Goal: Information Seeking & Learning: Learn about a topic

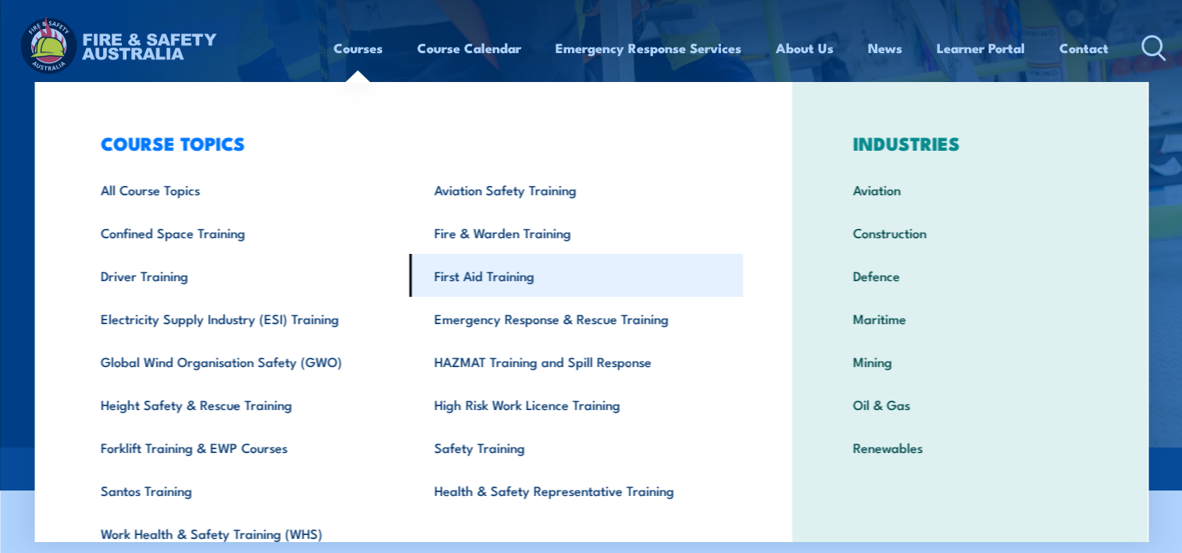
click at [486, 281] on link "First Aid Training" at bounding box center [575, 275] width 333 height 43
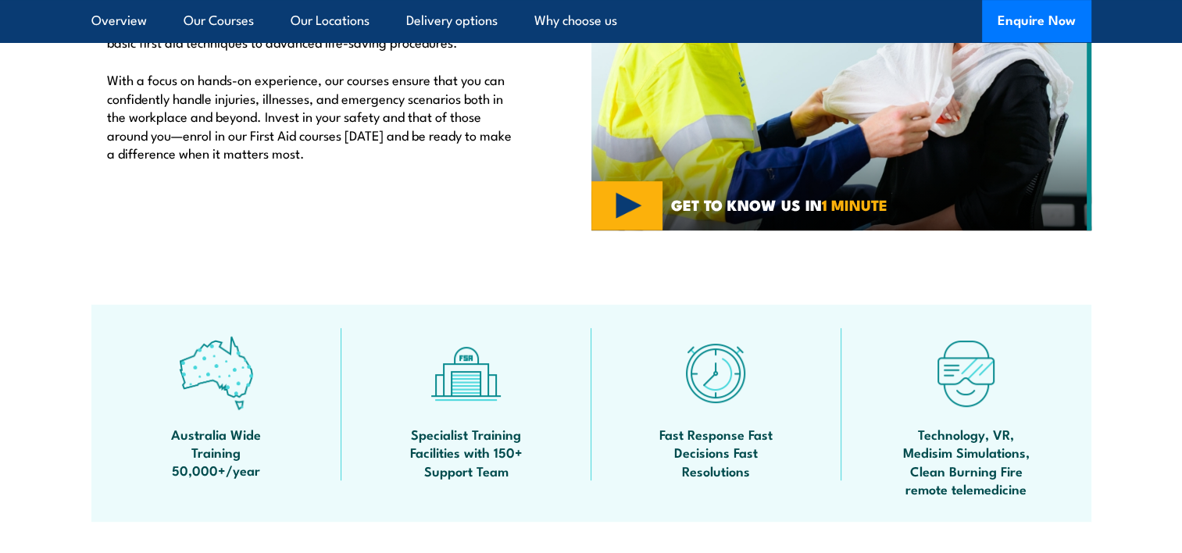
scroll to position [703, 0]
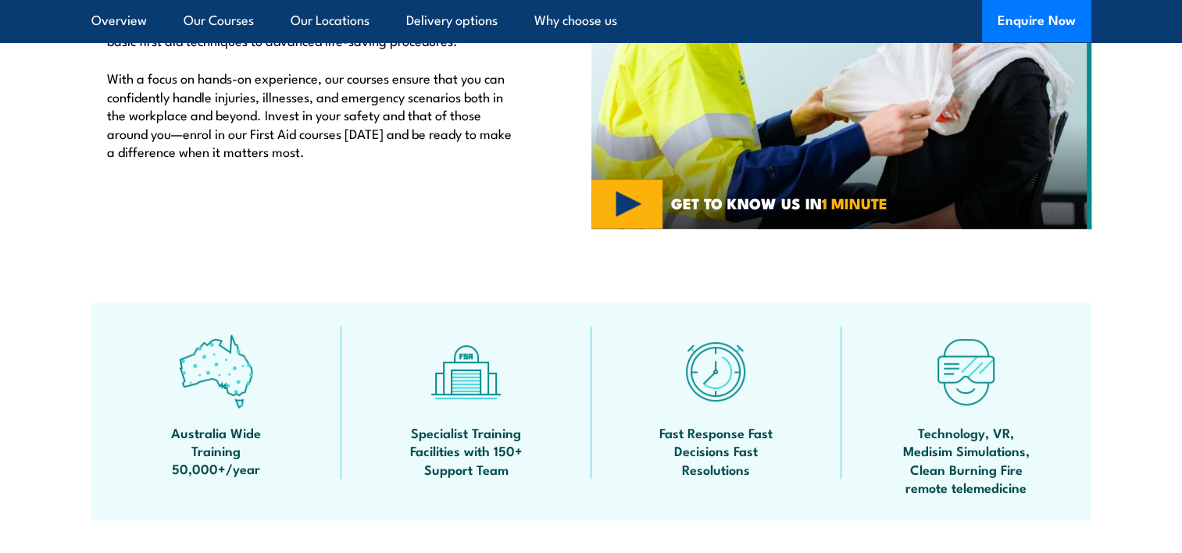
drag, startPoint x: 405, startPoint y: 419, endPoint x: 444, endPoint y: 422, distance: 38.4
click at [405, 419] on div "Specialist Training Facilities with 150+ Support Team" at bounding box center [466, 411] width 250 height 170
click at [465, 383] on img at bounding box center [466, 371] width 74 height 74
click at [465, 453] on span "Specialist Training Facilities with 150+ Support Team" at bounding box center [466, 450] width 141 height 55
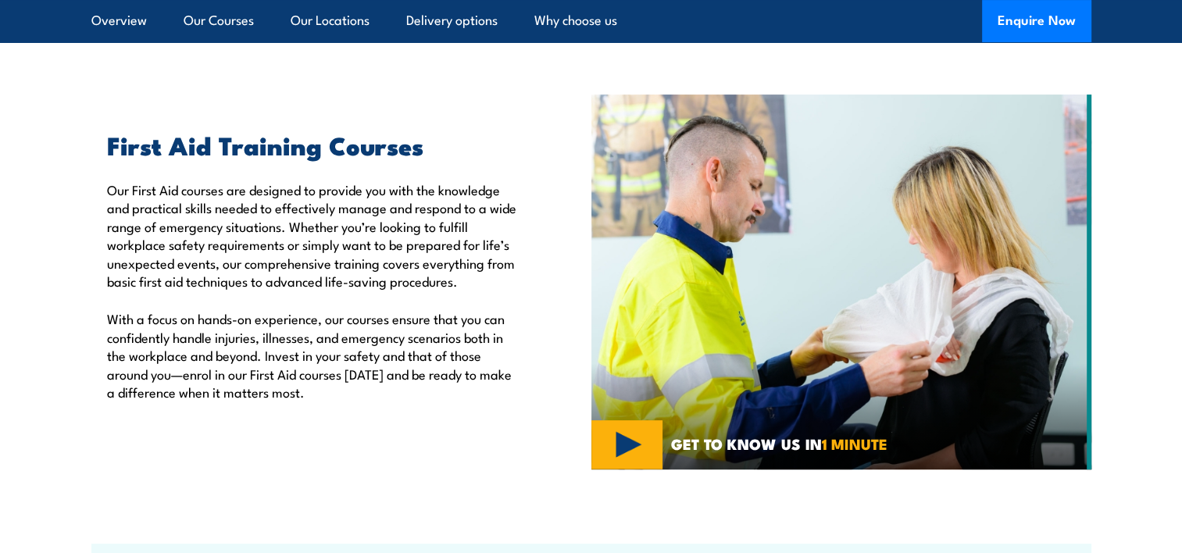
scroll to position [469, 0]
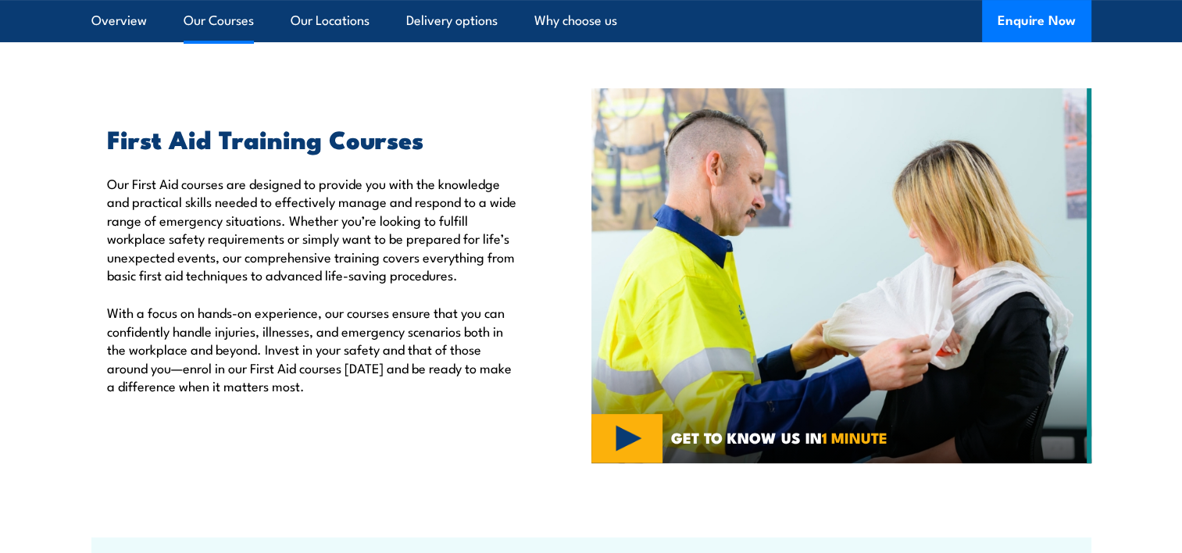
click at [227, 19] on link "Our Courses" at bounding box center [219, 20] width 70 height 41
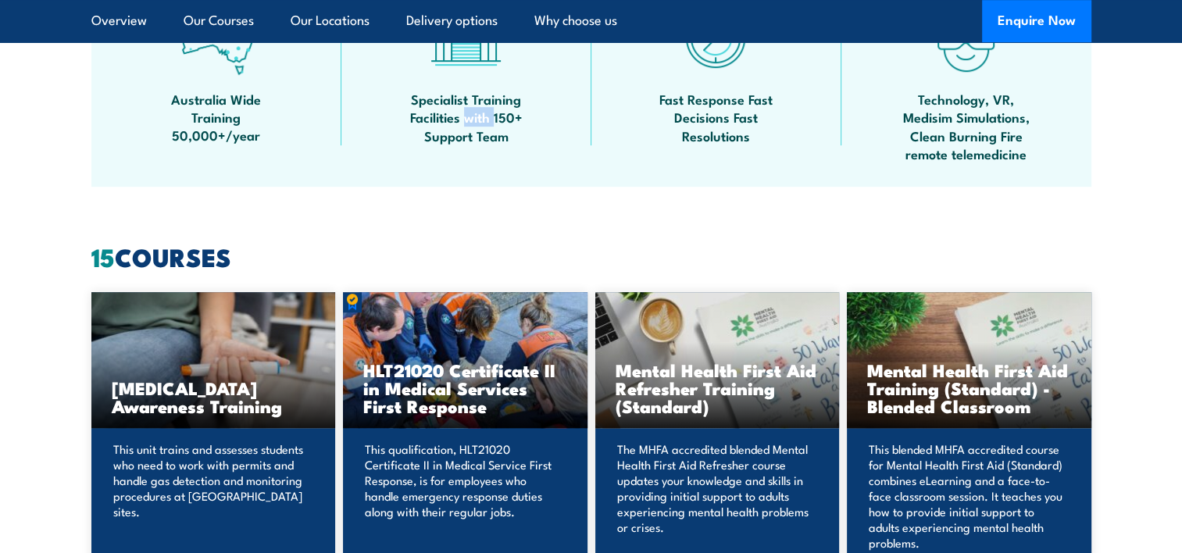
scroll to position [1028, 0]
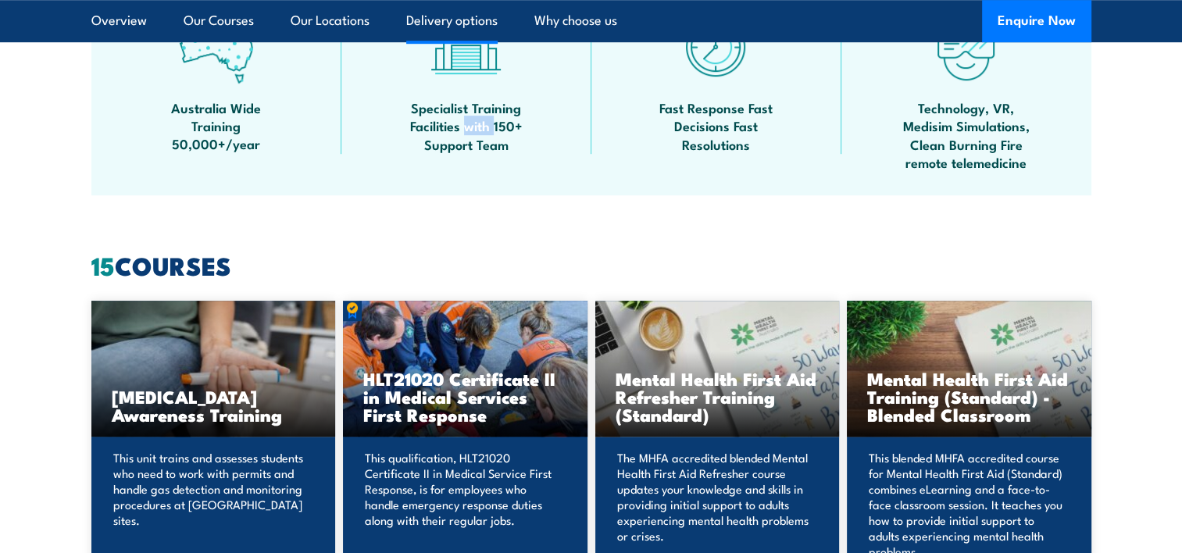
click at [474, 21] on link "Delivery options" at bounding box center [451, 20] width 91 height 41
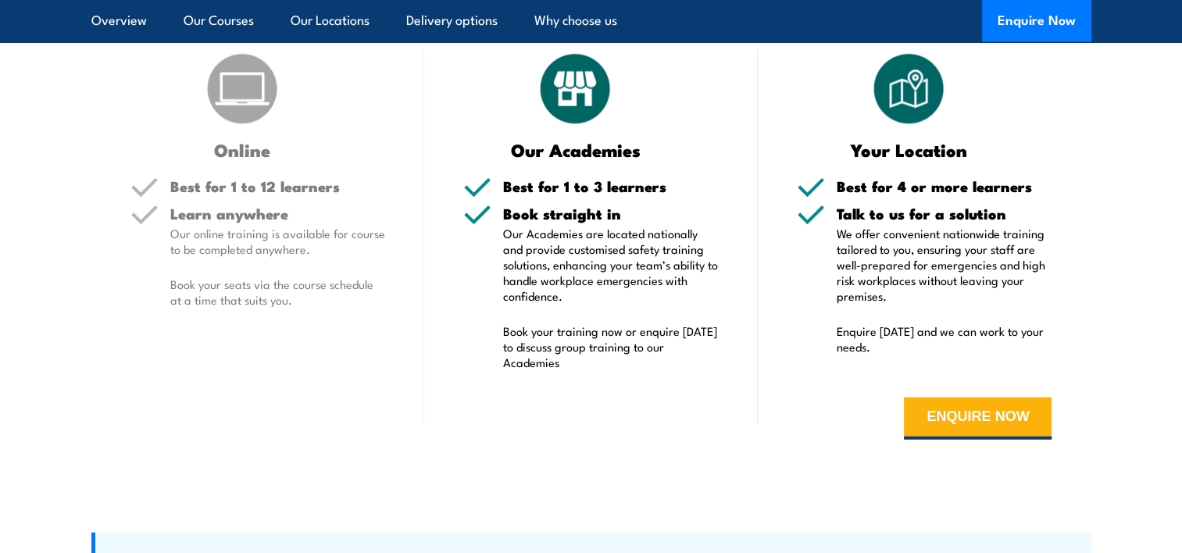
scroll to position [3613, 0]
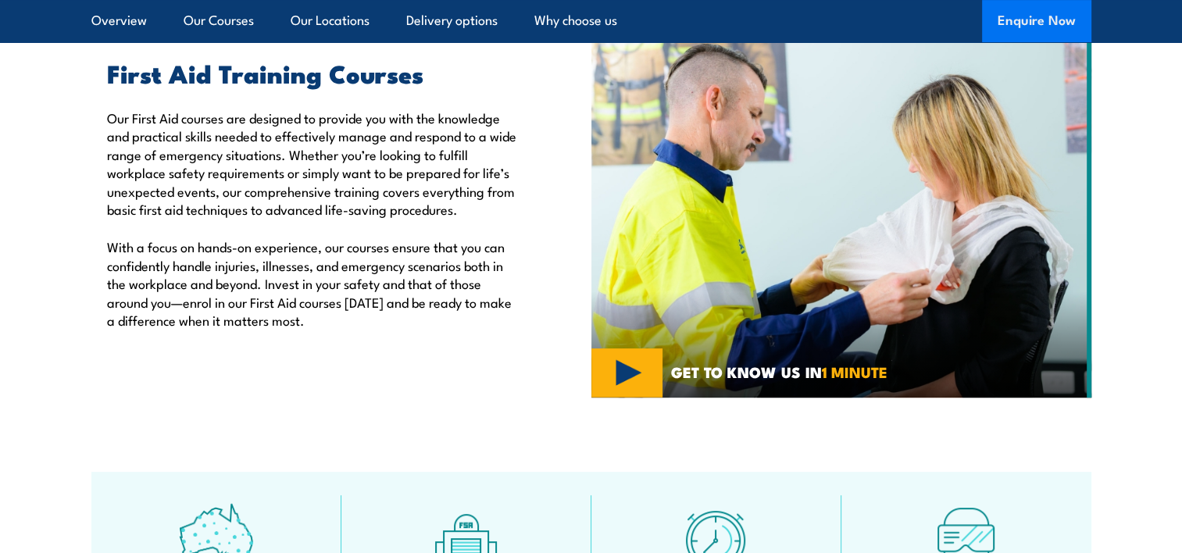
scroll to position [528, 0]
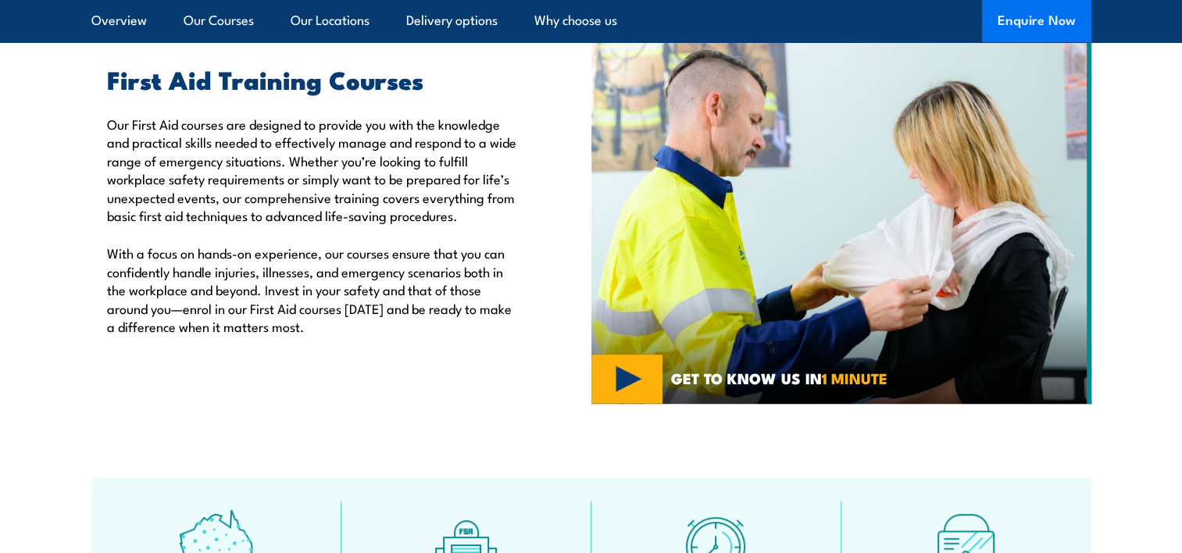
scroll to position [526, 0]
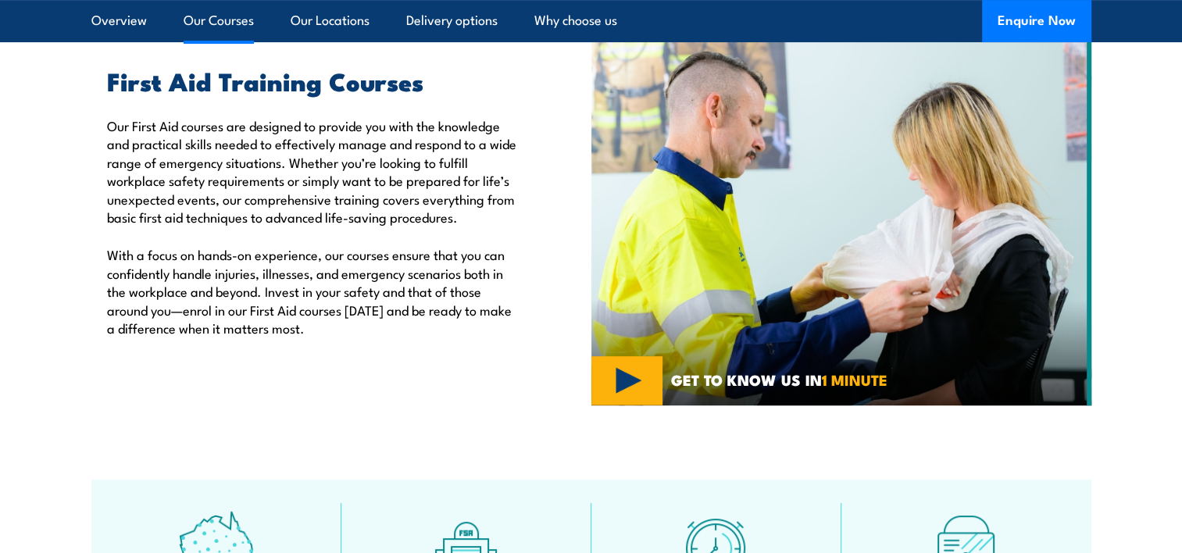
click at [216, 16] on link "Our Courses" at bounding box center [219, 20] width 70 height 41
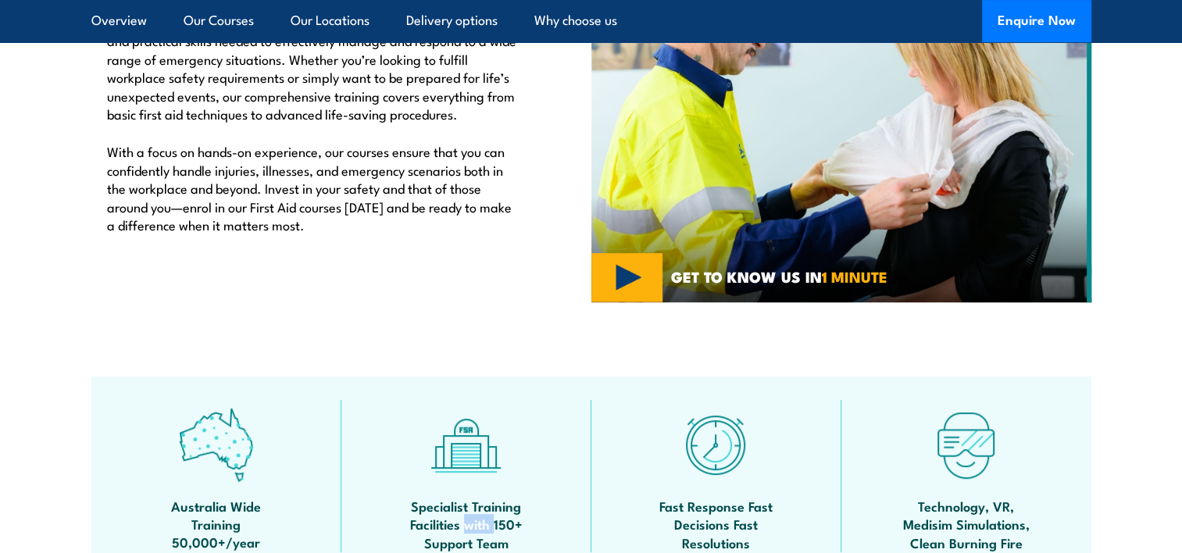
scroll to position [585, 0]
